Goal: Navigation & Orientation: Understand site structure

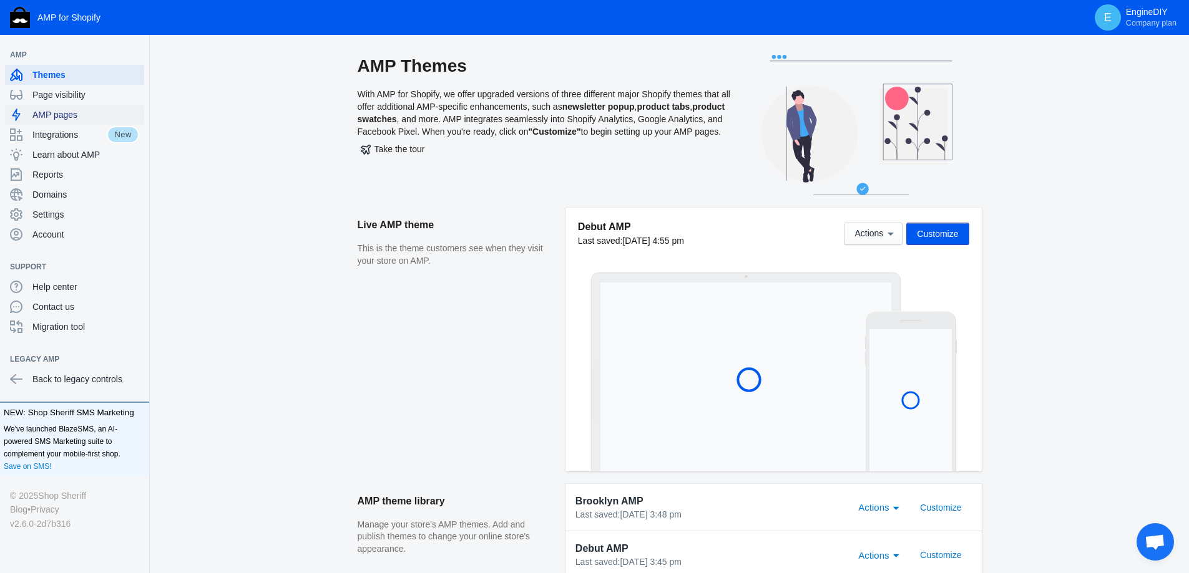
click at [78, 111] on span "AMP pages" at bounding box center [85, 115] width 107 height 12
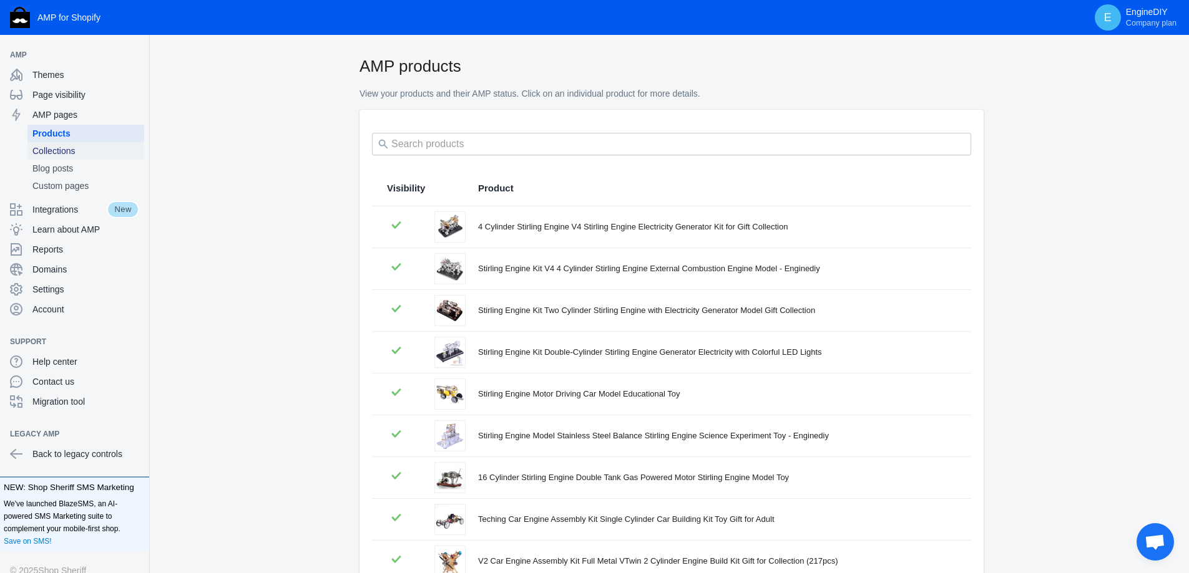
click at [71, 152] on span "Collections" at bounding box center [85, 151] width 107 height 12
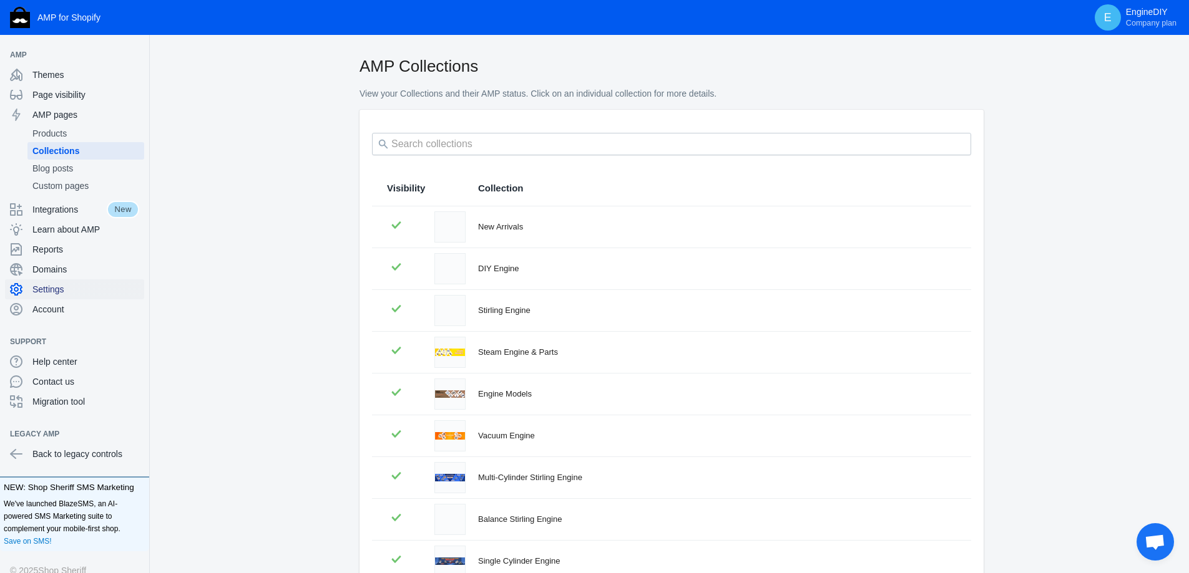
click at [57, 286] on span "Settings" at bounding box center [85, 289] width 107 height 12
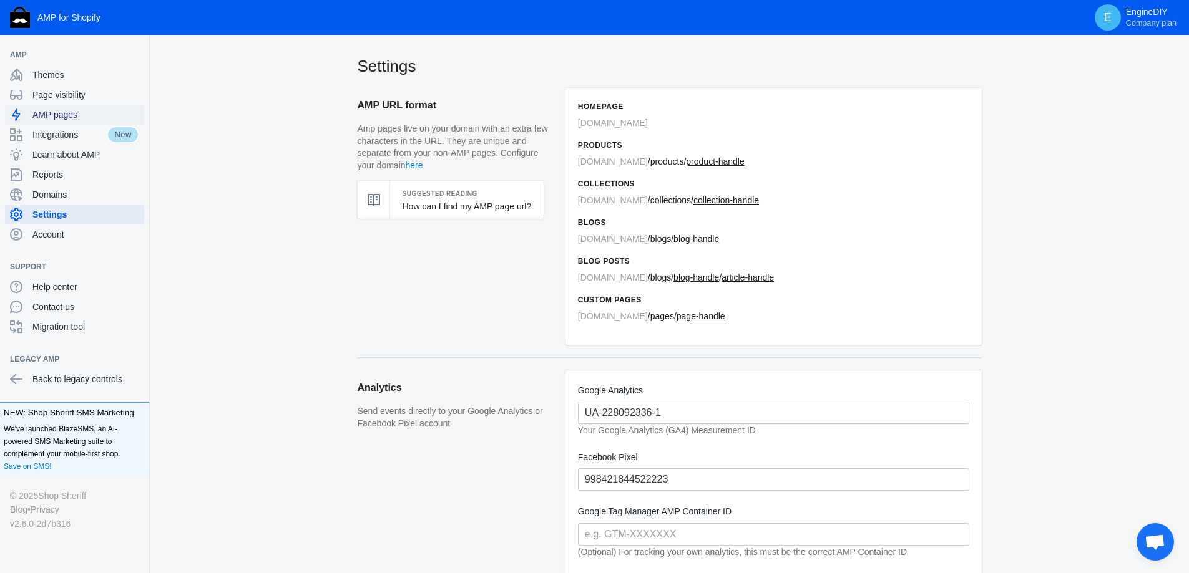
click at [59, 110] on span "AMP pages" at bounding box center [85, 115] width 107 height 12
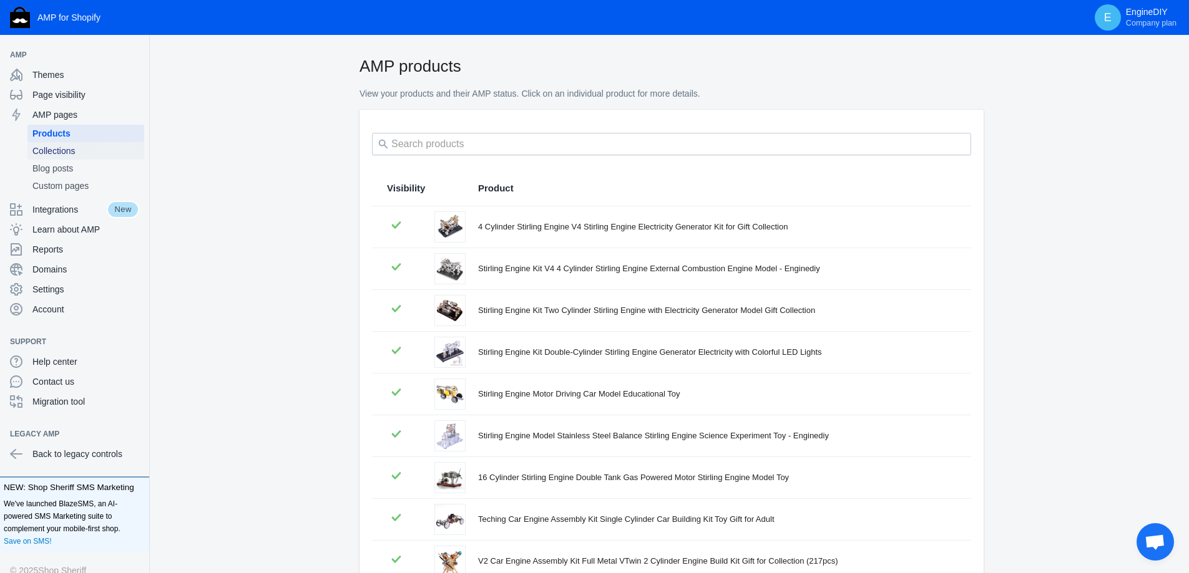
click at [64, 149] on span "Collections" at bounding box center [85, 151] width 107 height 12
